Goal: Transaction & Acquisition: Obtain resource

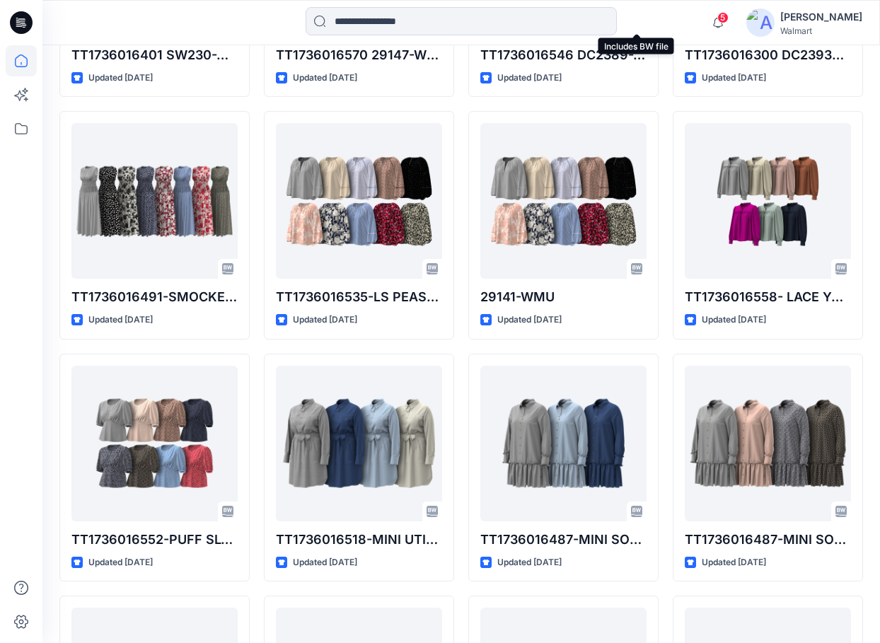
scroll to position [3283, 0]
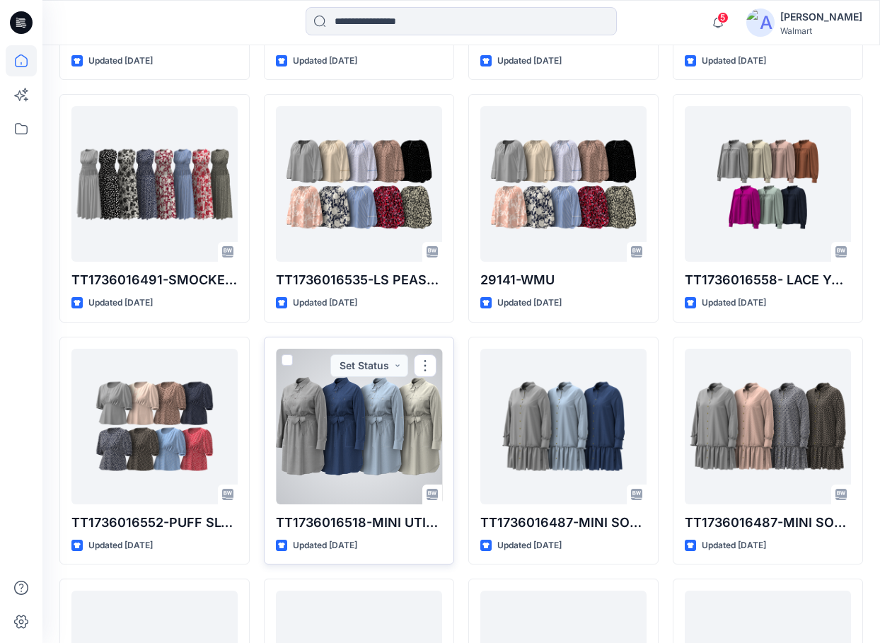
click at [372, 415] on div at bounding box center [359, 427] width 166 height 156
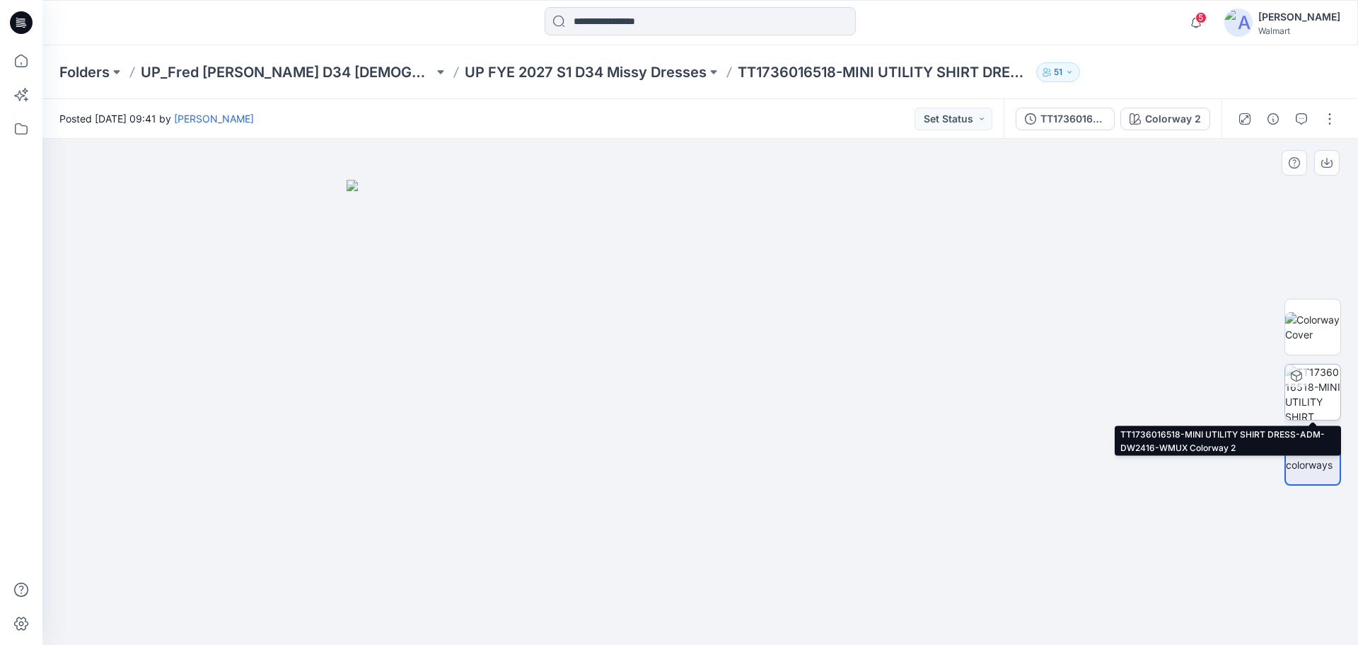
click at [890, 381] on img at bounding box center [1313, 391] width 55 height 55
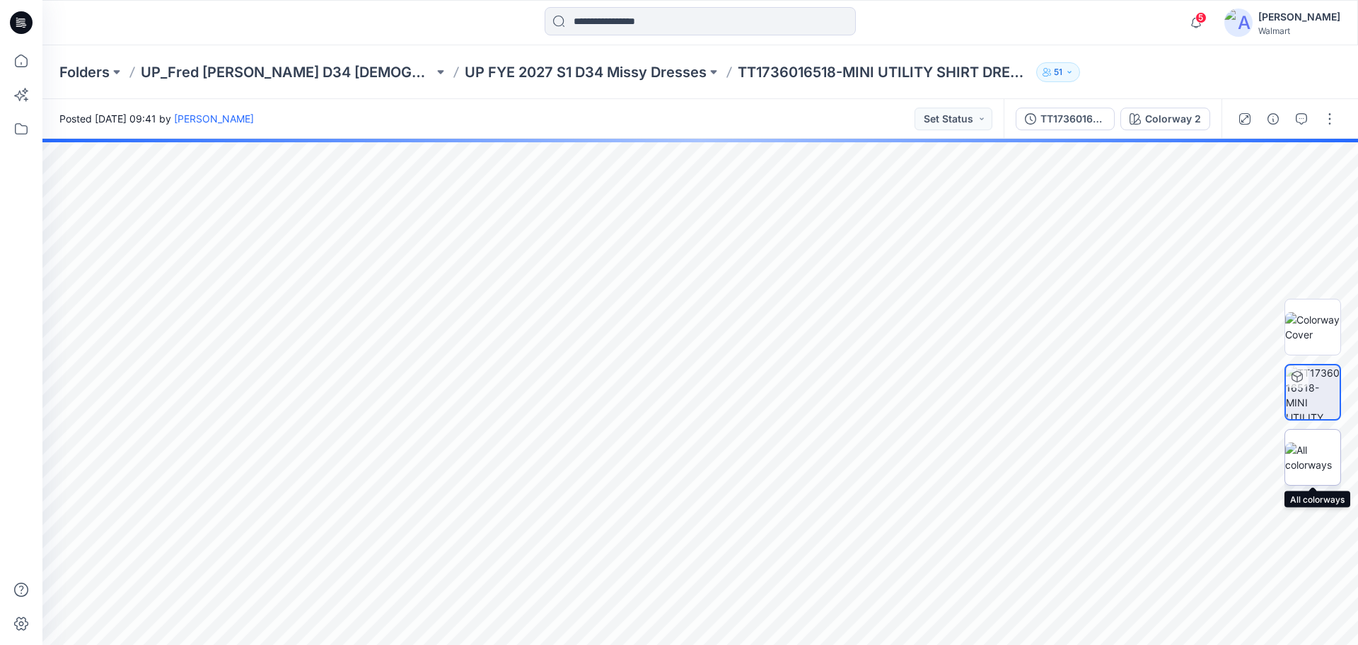
click at [890, 458] on img at bounding box center [1313, 457] width 55 height 30
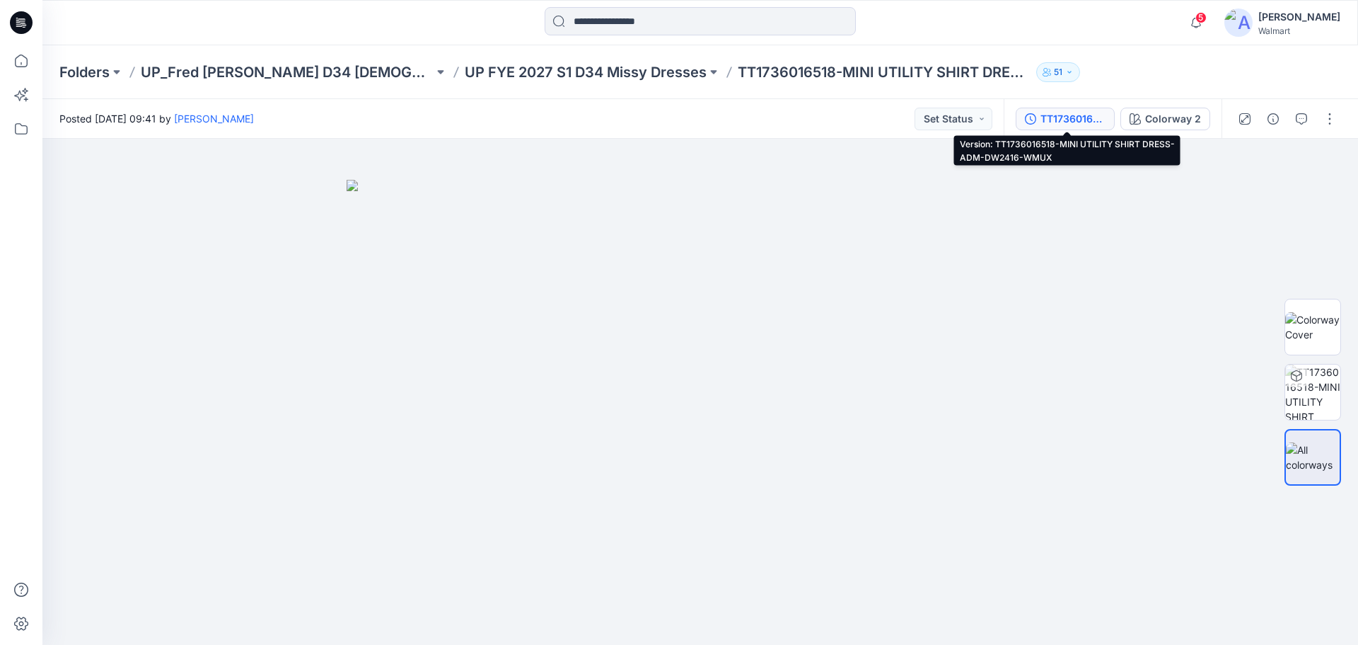
click at [890, 116] on div "TT1736016518-MINI UTILITY SHIRT DRESS-ADM-DW2416-WMUX" at bounding box center [1073, 119] width 65 height 16
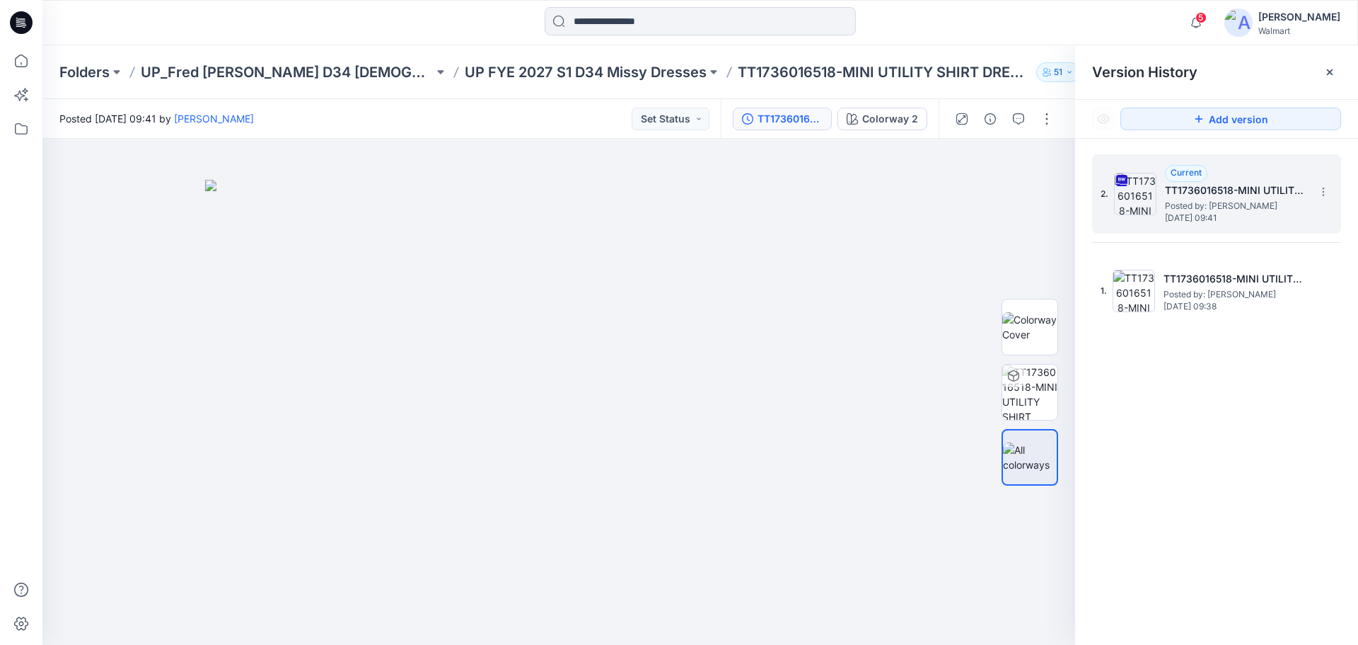
click at [890, 212] on span "Posted by: [PERSON_NAME]" at bounding box center [1236, 206] width 142 height 14
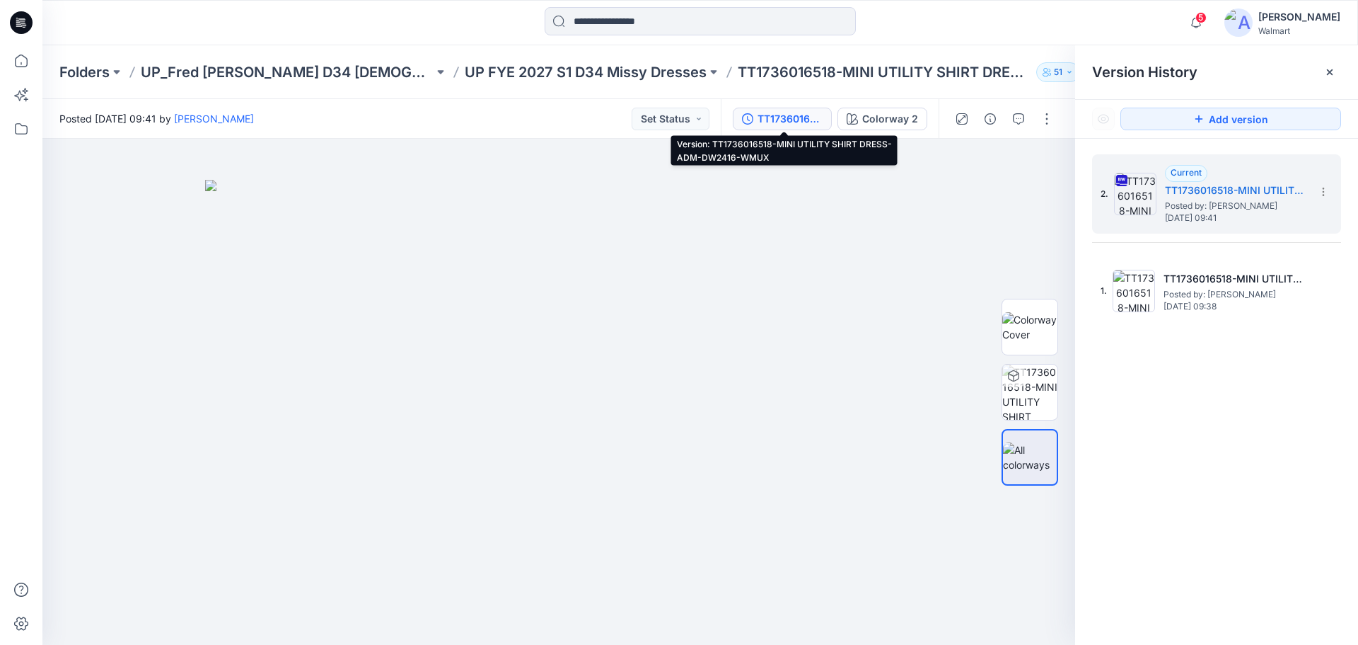
click at [806, 111] on div "TT1736016518-MINI UTILITY SHIRT DRESS-ADM-DW2416-WMUX" at bounding box center [790, 119] width 65 height 16
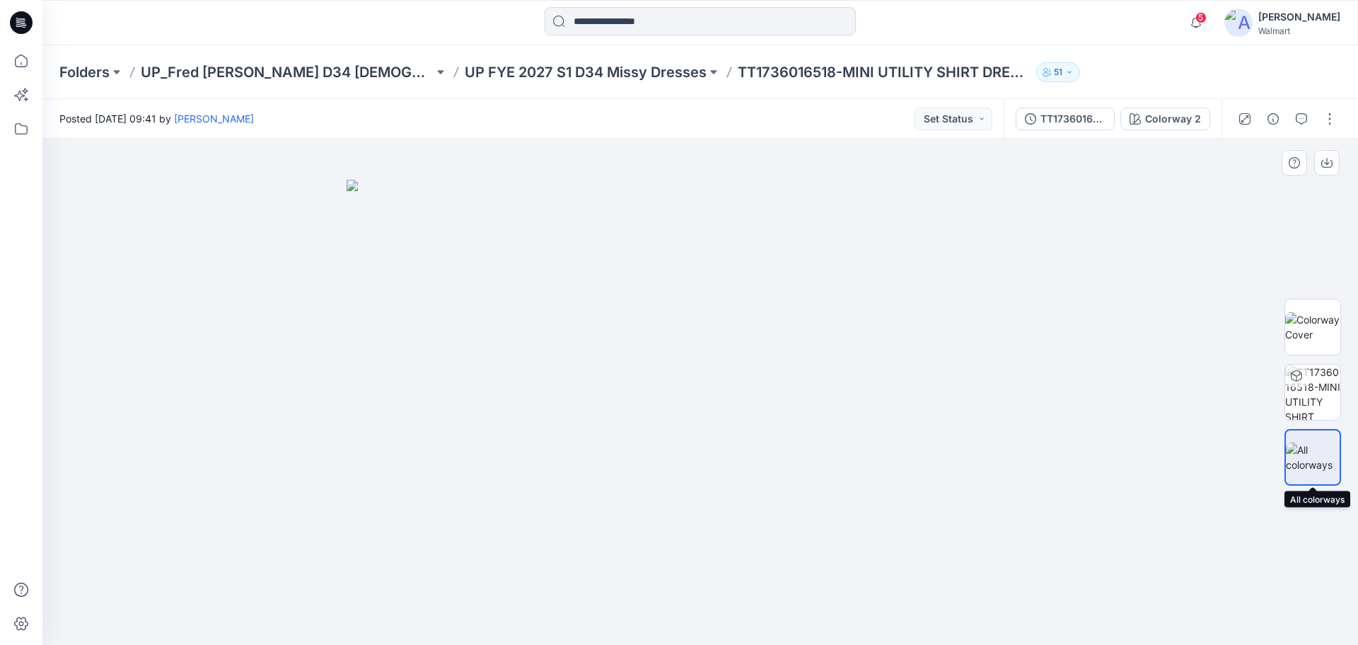
click at [890, 456] on img at bounding box center [1313, 457] width 54 height 30
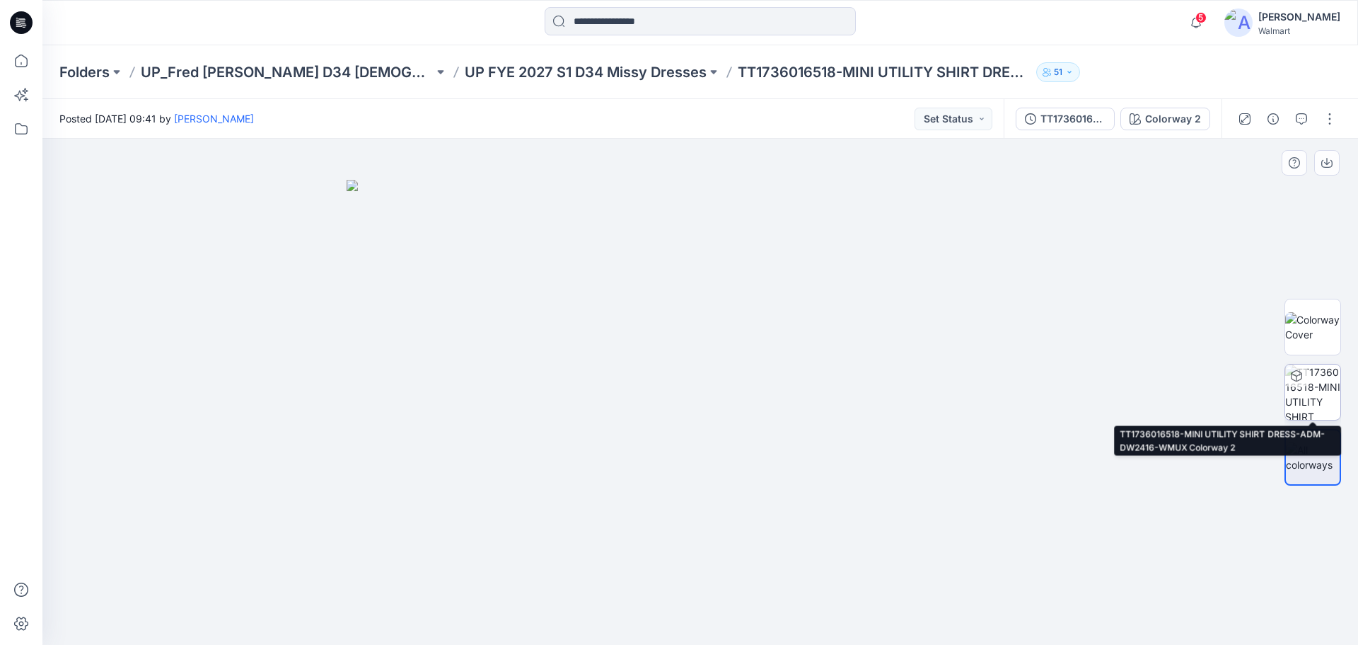
click at [890, 364] on div at bounding box center [1313, 392] width 57 height 57
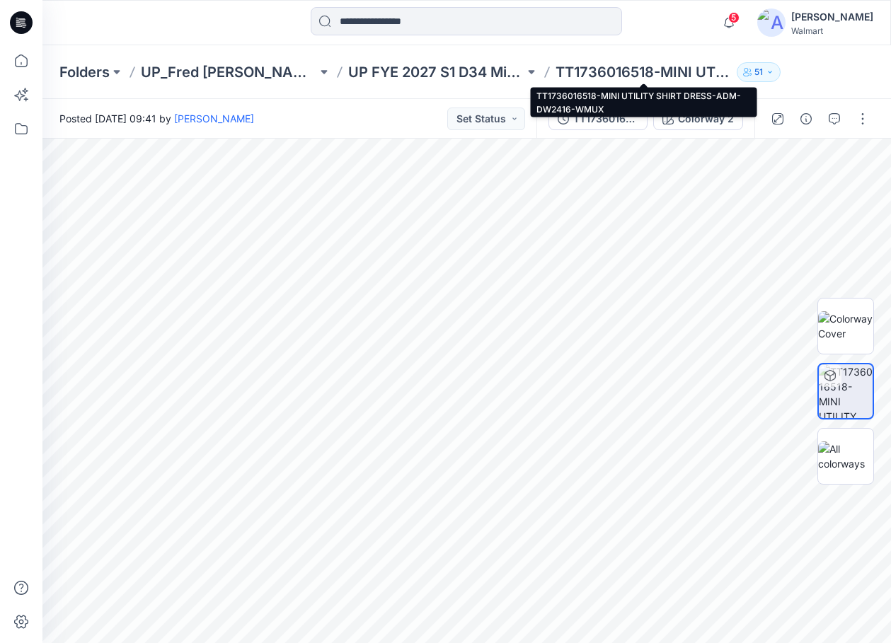
click at [607, 76] on p "TT1736016518-MINI UTILITY SHIRT DRESS-ADM-DW2416-WMUX" at bounding box center [643, 72] width 176 height 20
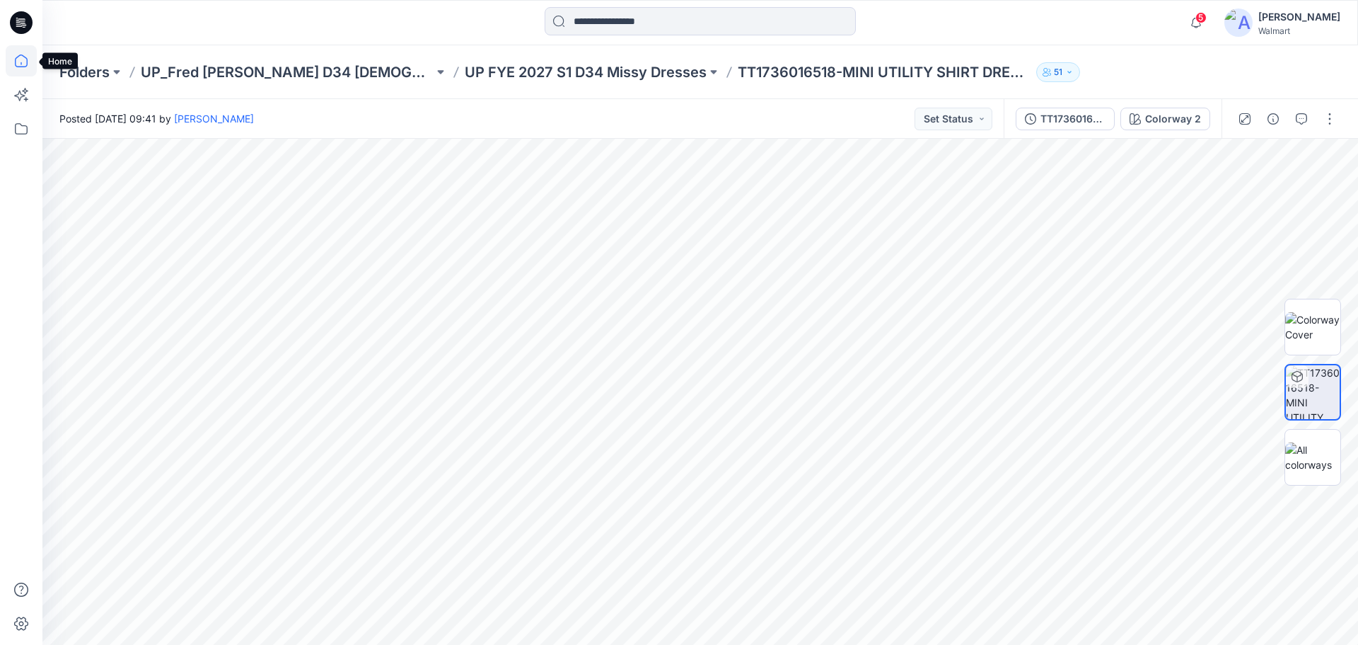
click at [17, 57] on icon at bounding box center [21, 60] width 31 height 31
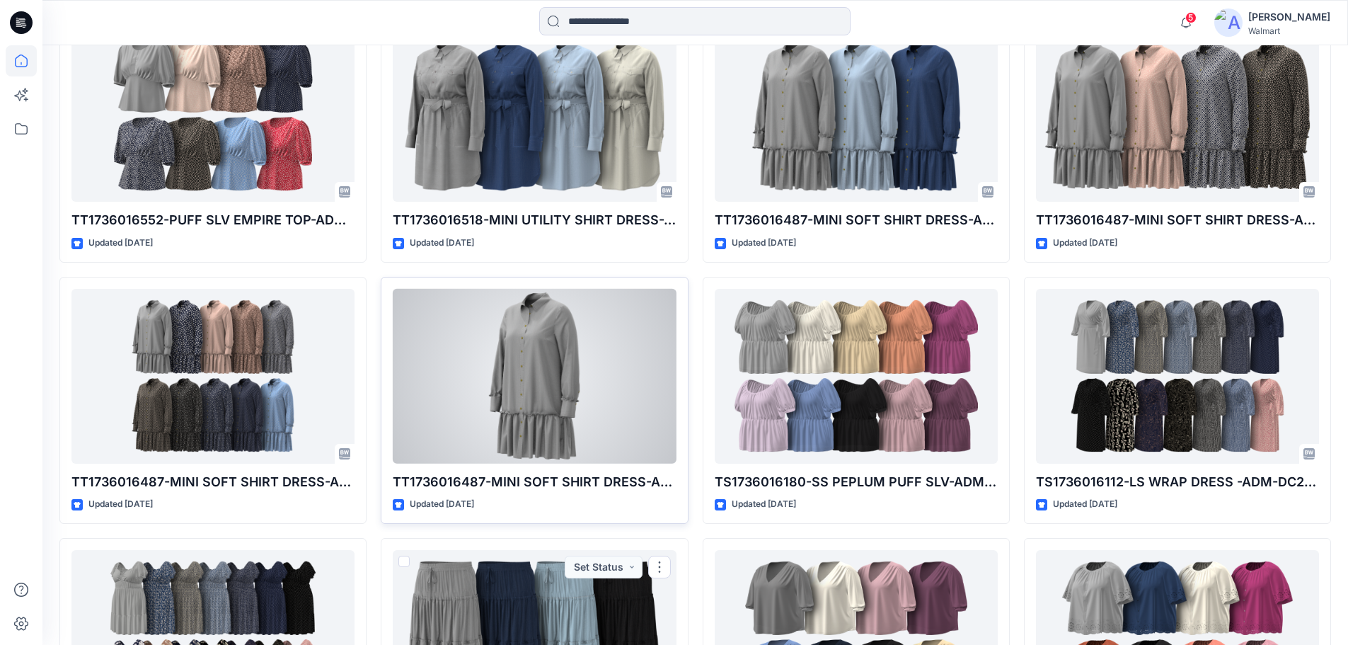
scroll to position [3816, 0]
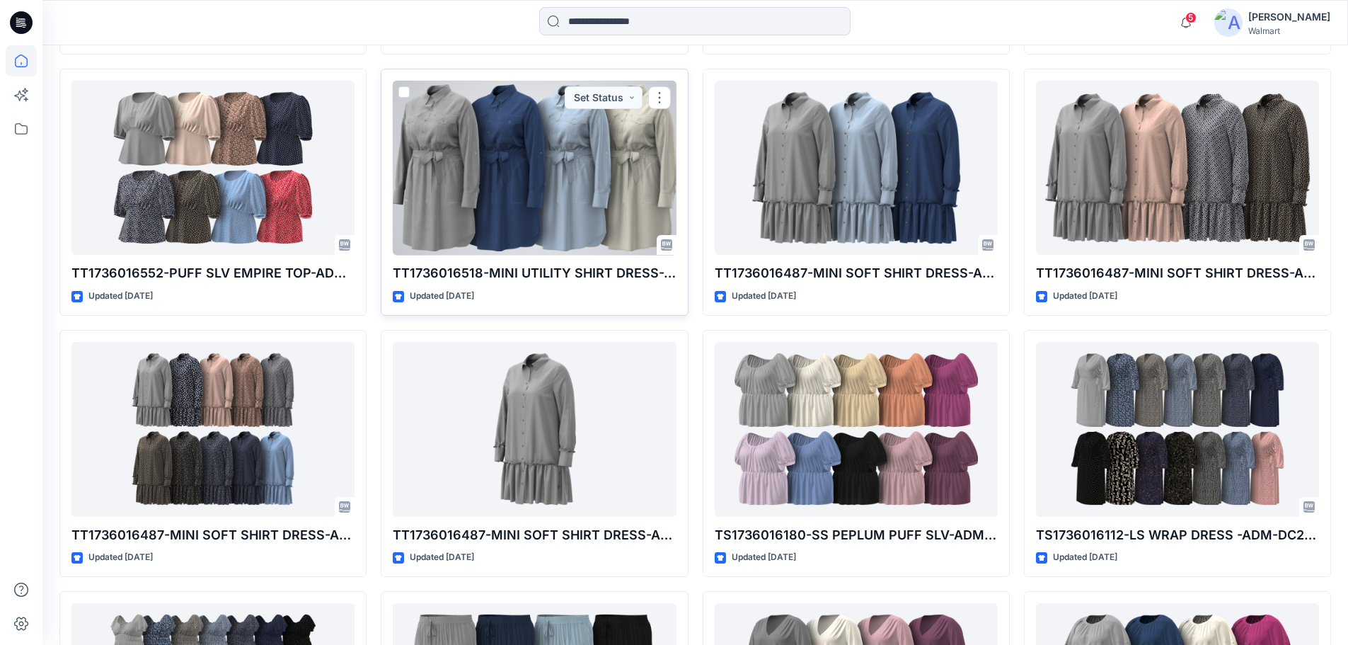
click at [557, 180] on div at bounding box center [534, 168] width 283 height 175
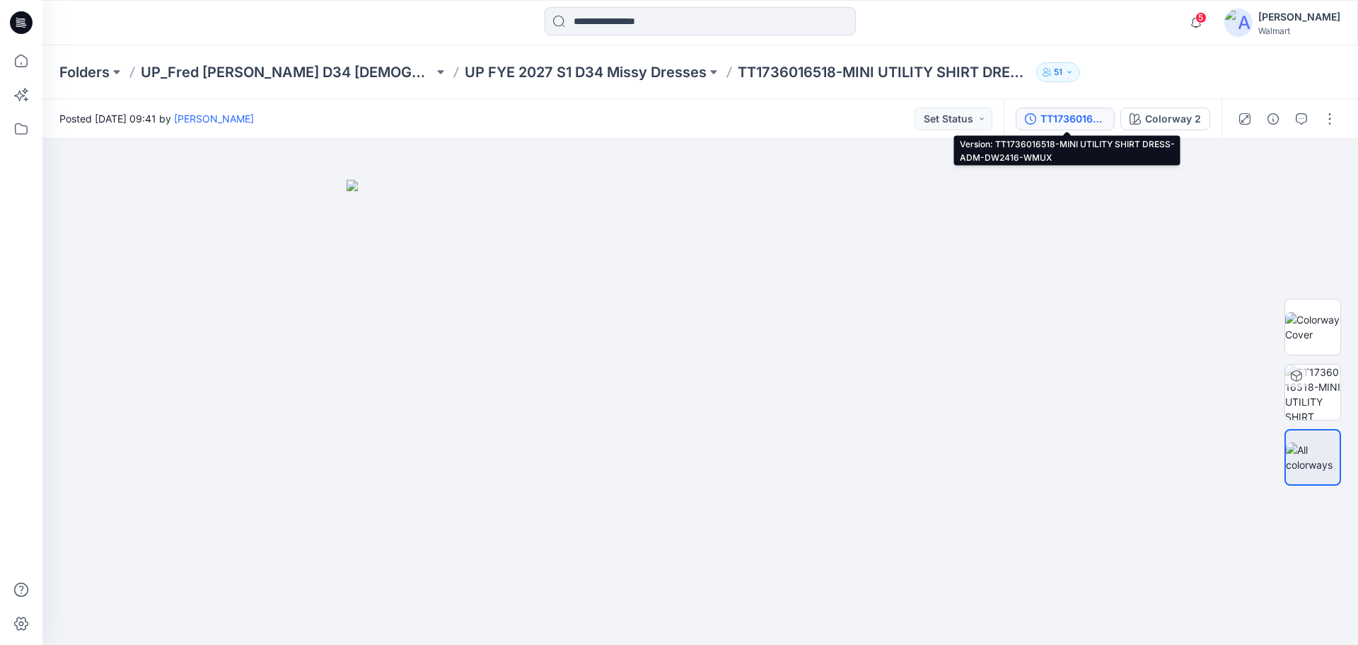
click at [890, 113] on div "TT1736016518-MINI UTILITY SHIRT DRESS-ADM-DW2416-WMUX" at bounding box center [1073, 119] width 65 height 16
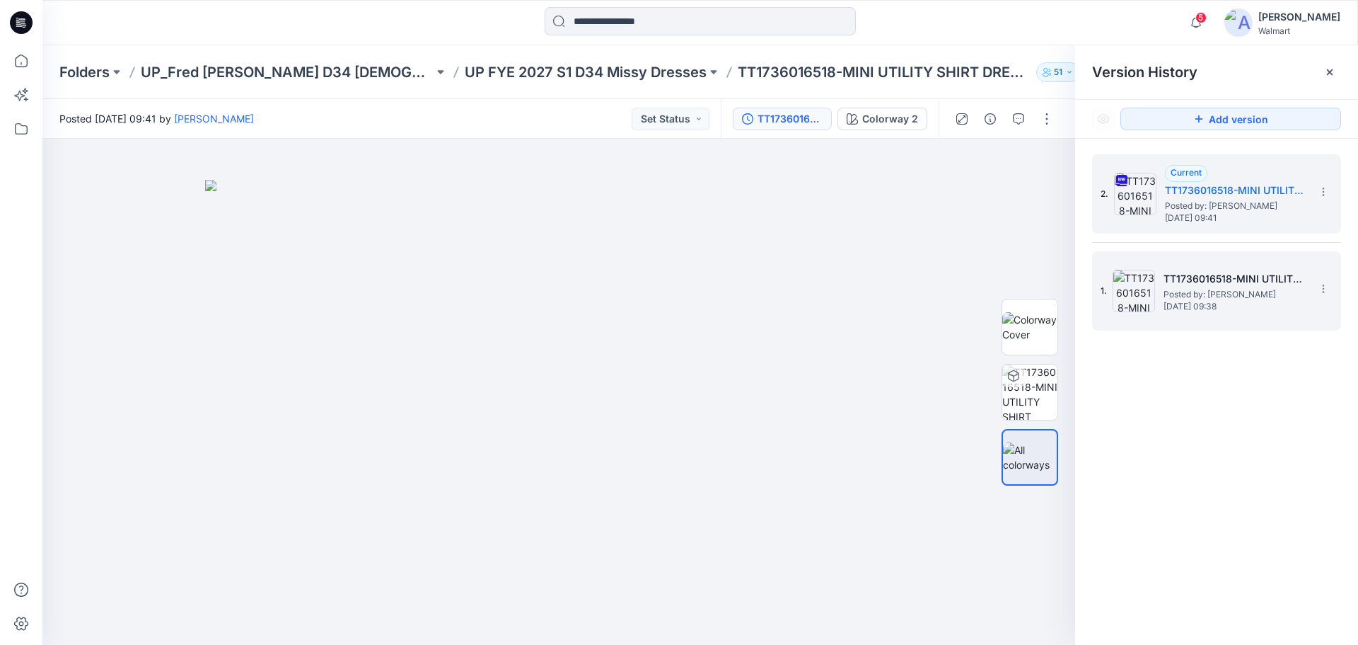
click at [890, 285] on img at bounding box center [1134, 291] width 42 height 42
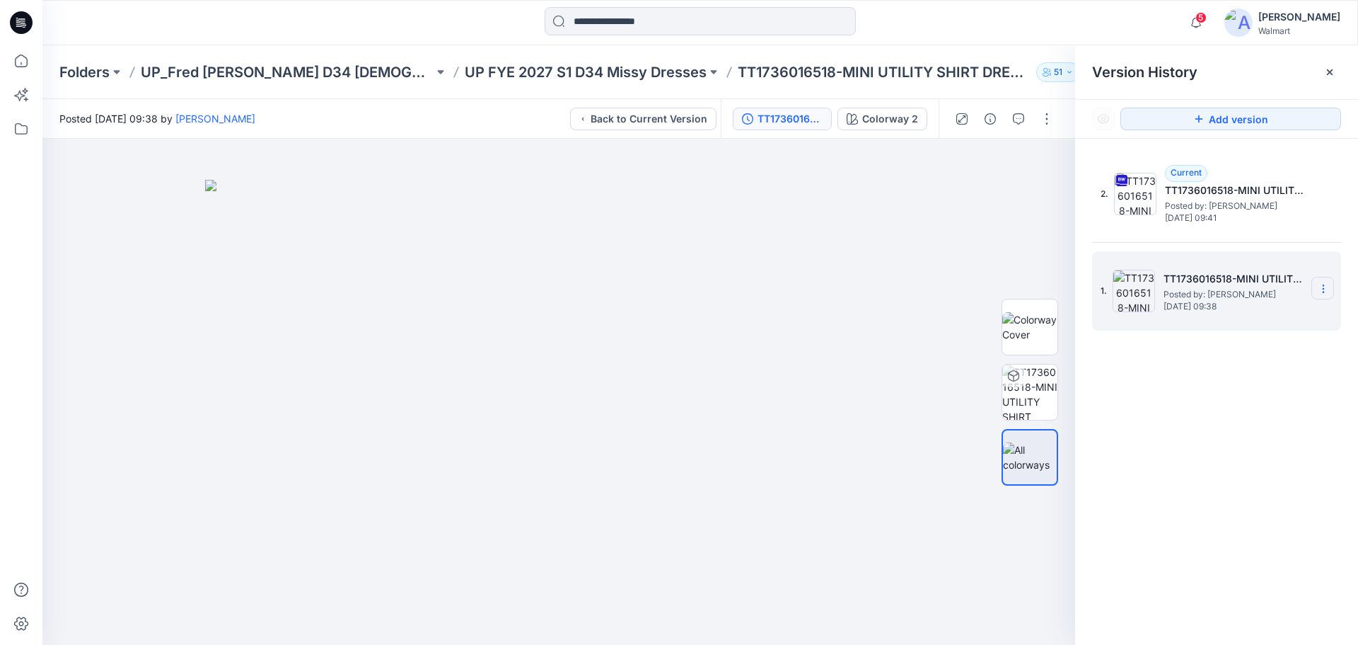
click at [890, 292] on icon at bounding box center [1323, 288] width 11 height 11
click at [890, 294] on img at bounding box center [1134, 291] width 42 height 42
click at [890, 228] on div at bounding box center [558, 392] width 1033 height 506
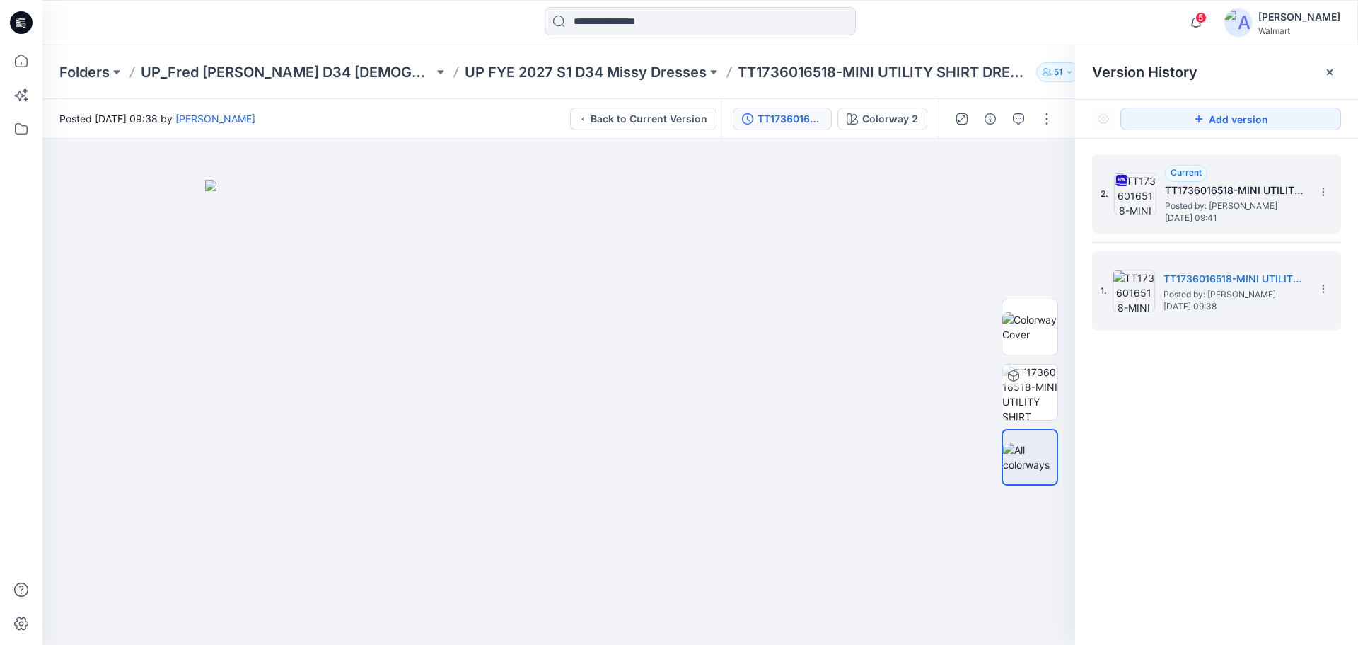
click at [890, 201] on img at bounding box center [1135, 194] width 42 height 42
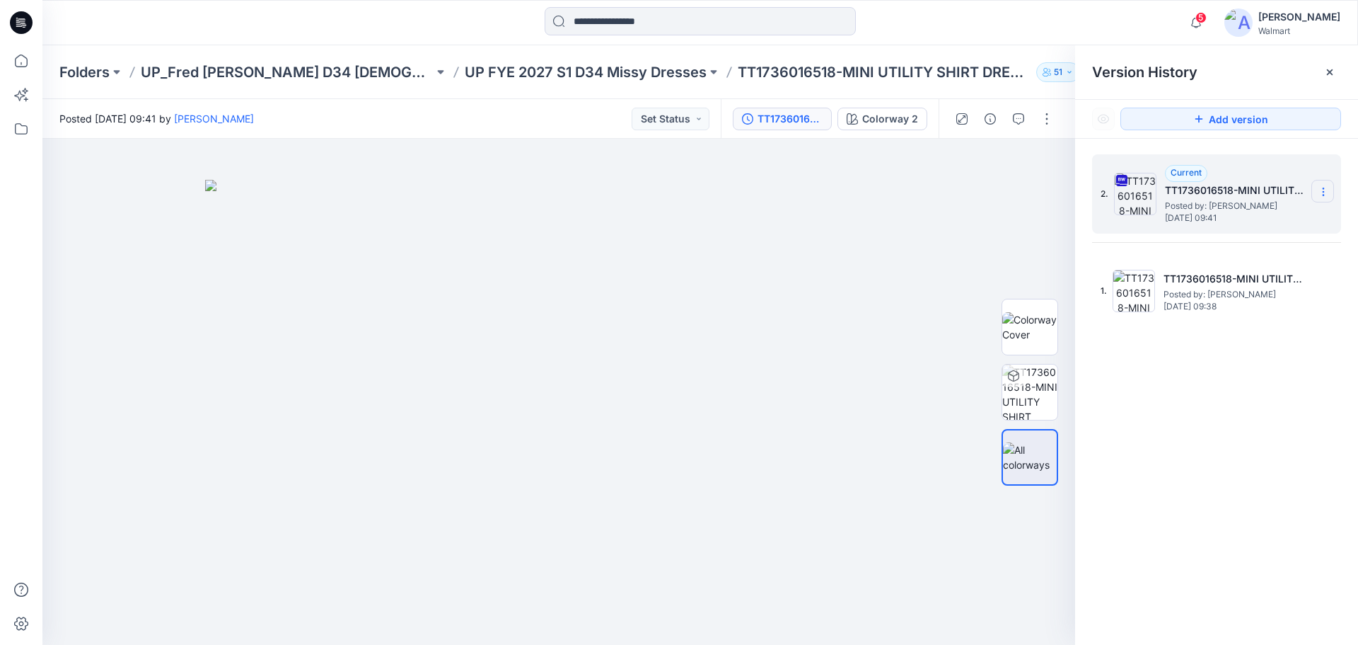
click at [890, 196] on icon at bounding box center [1323, 191] width 11 height 11
click at [890, 225] on span "Download Source BW File" at bounding box center [1252, 219] width 118 height 17
